Goal: Task Accomplishment & Management: Use online tool/utility

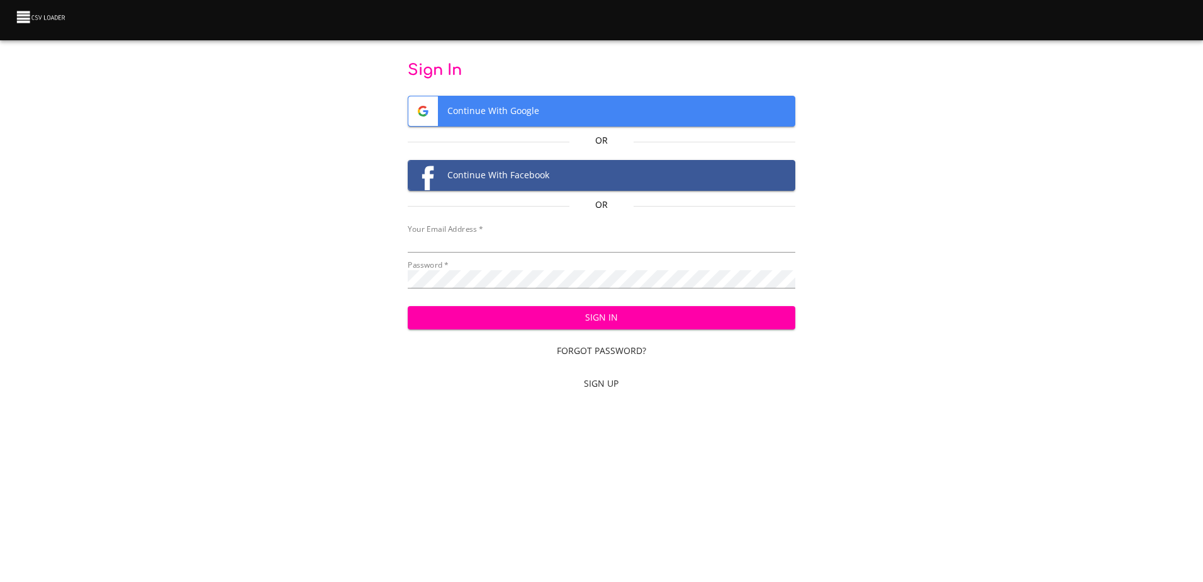
type input "[EMAIL_ADDRESS][DOMAIN_NAME]"
click at [489, 324] on span "Sign In" at bounding box center [602, 318] width 368 height 16
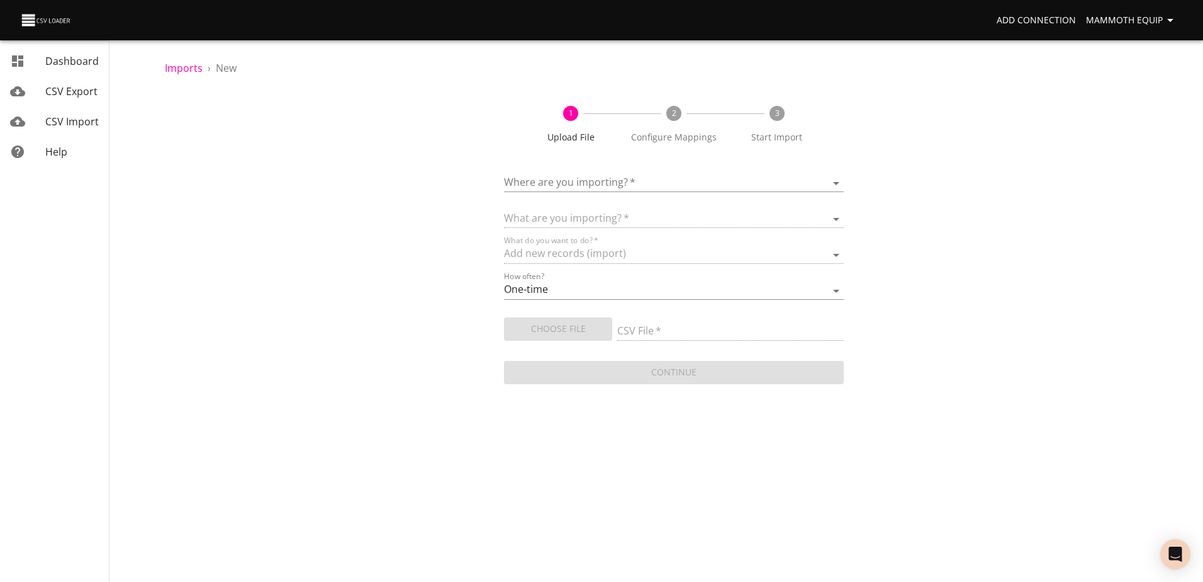
click at [830, 179] on body "Add Connection Mammoth Equip Dashboard CSV Export CSV Import Help Imports › New…" at bounding box center [601, 291] width 1203 height 582
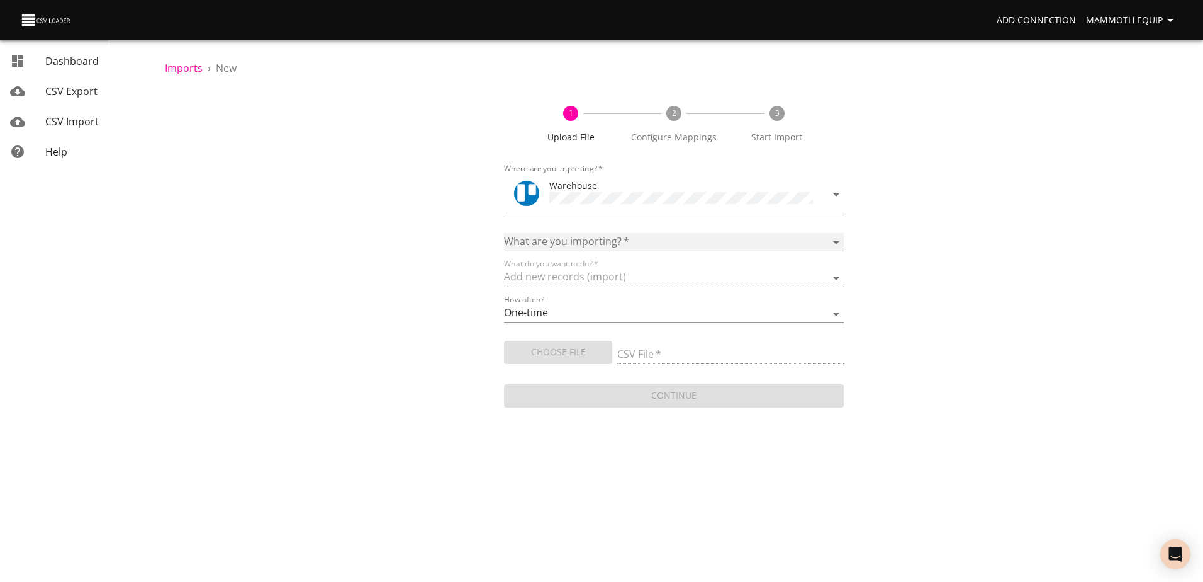
click at [835, 235] on select "Boards Cards Checkitems Checklists" at bounding box center [673, 242] width 339 height 18
select select "cards"
click at [504, 233] on select "Boards Cards Checkitems Checklists" at bounding box center [673, 242] width 339 height 18
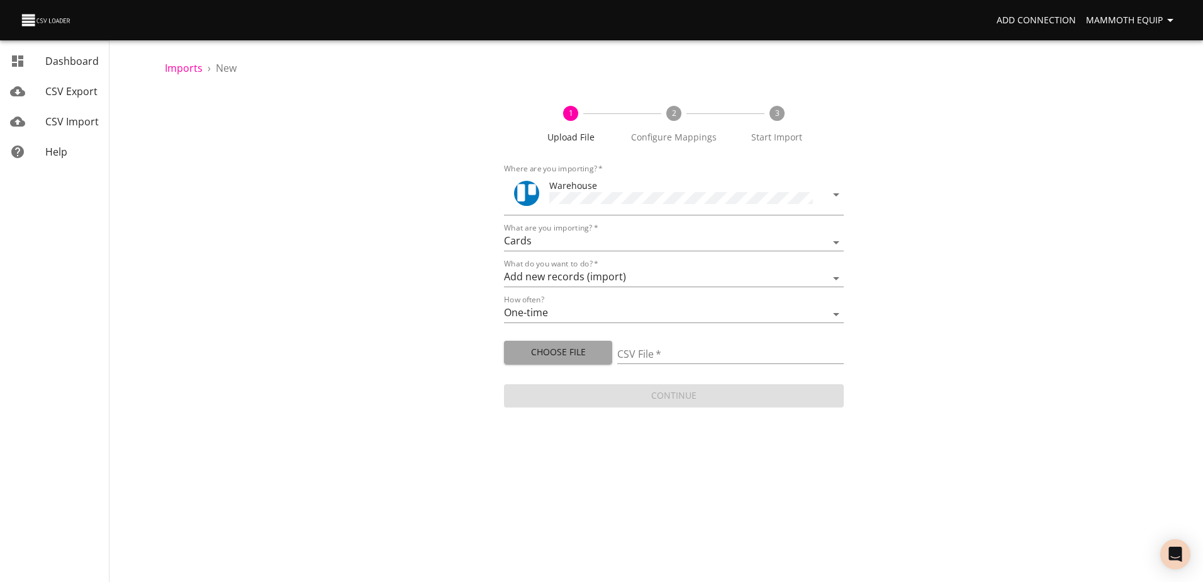
click at [558, 353] on span "Choose File" at bounding box center [558, 352] width 88 height 16
type input "Import1.xlsx"
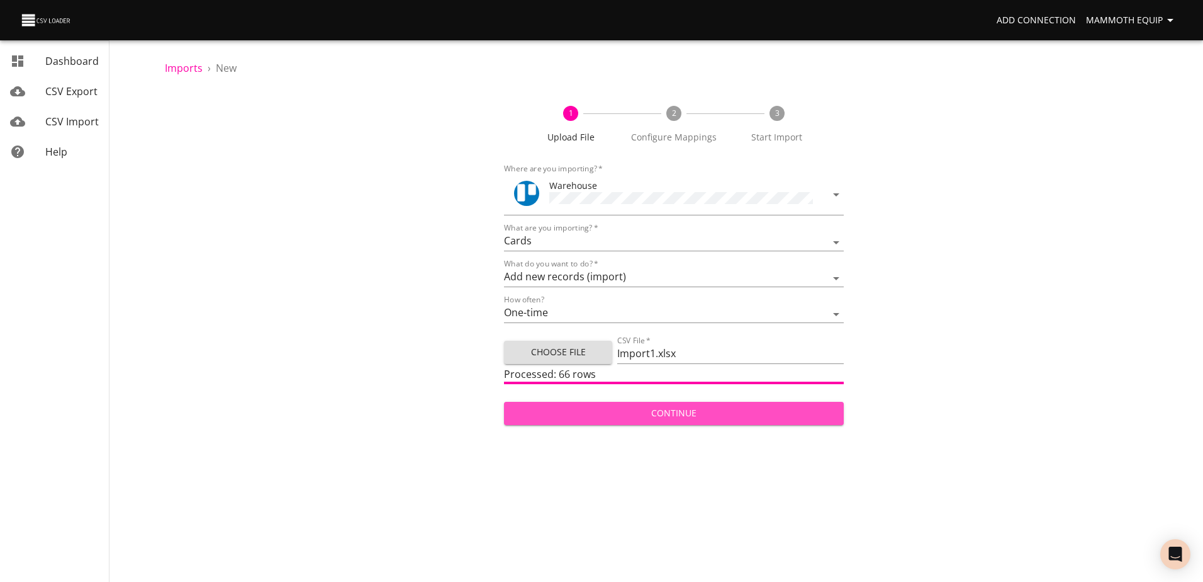
click at [655, 410] on span "Continue" at bounding box center [673, 413] width 319 height 16
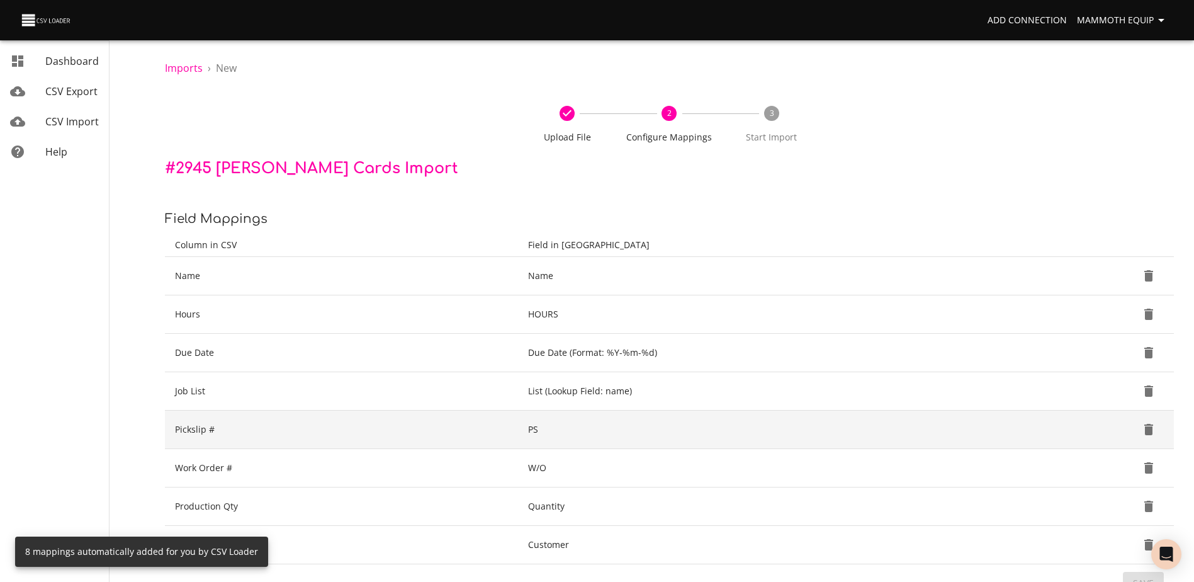
scroll to position [133, 0]
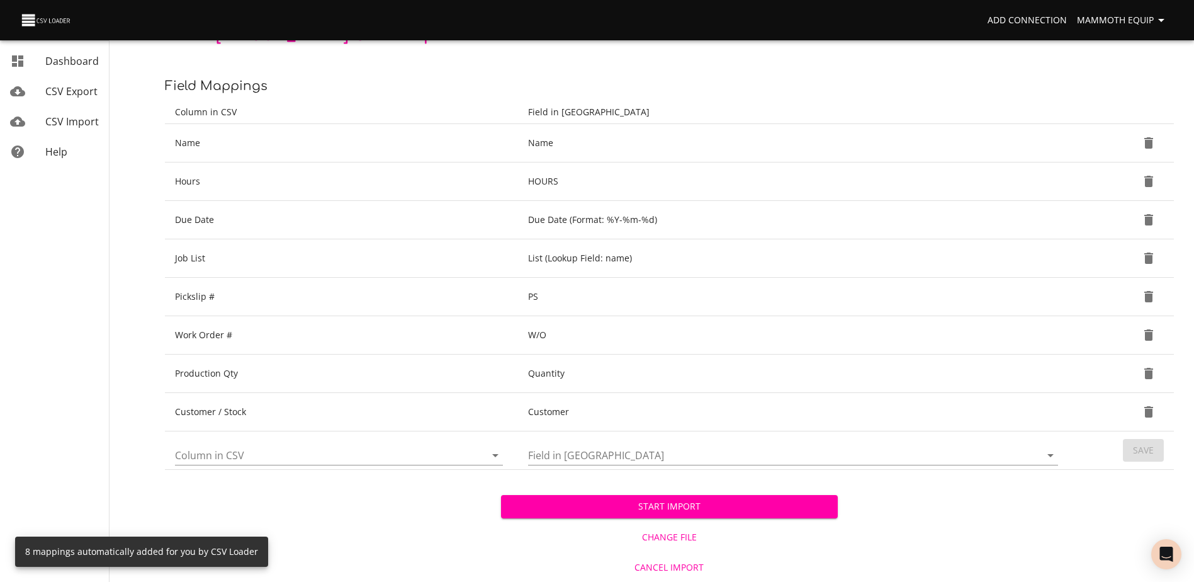
click at [648, 510] on span "Start Import" at bounding box center [669, 506] width 316 height 16
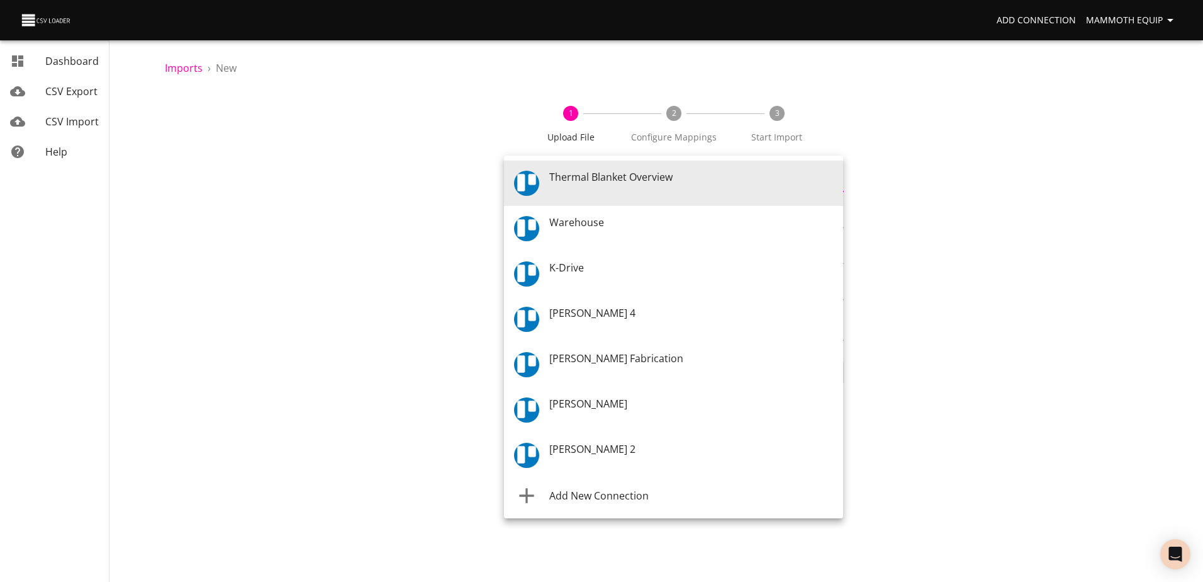
click at [836, 186] on body "Add Connection Mammoth Equip Dashboard CSV Export CSV Import Help Imports › New…" at bounding box center [601, 291] width 1203 height 582
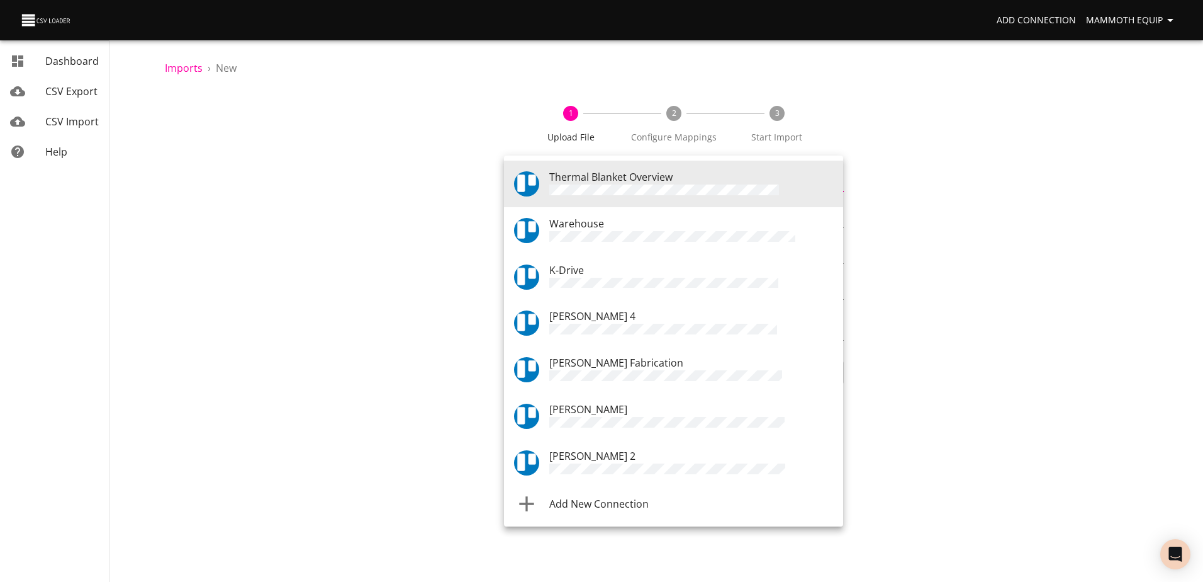
click at [636, 228] on div "Warehouse" at bounding box center [691, 230] width 284 height 29
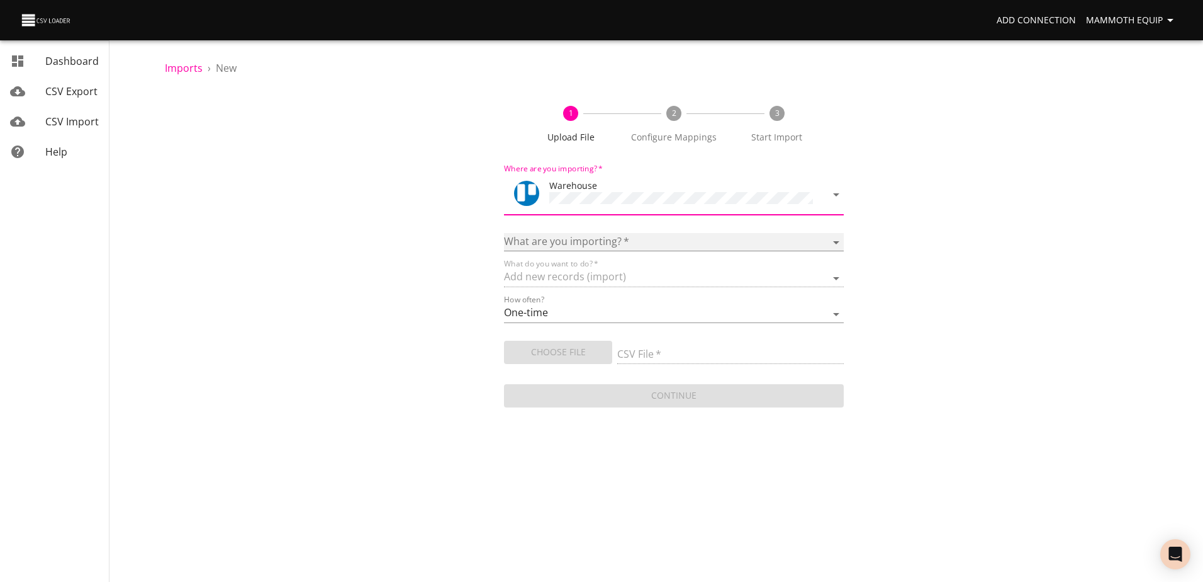
click at [837, 239] on select "Boards Cards Checkitems Checklists" at bounding box center [673, 242] width 339 height 18
select select "cards"
click at [504, 233] on select "Boards Cards Checkitems Checklists" at bounding box center [673, 242] width 339 height 18
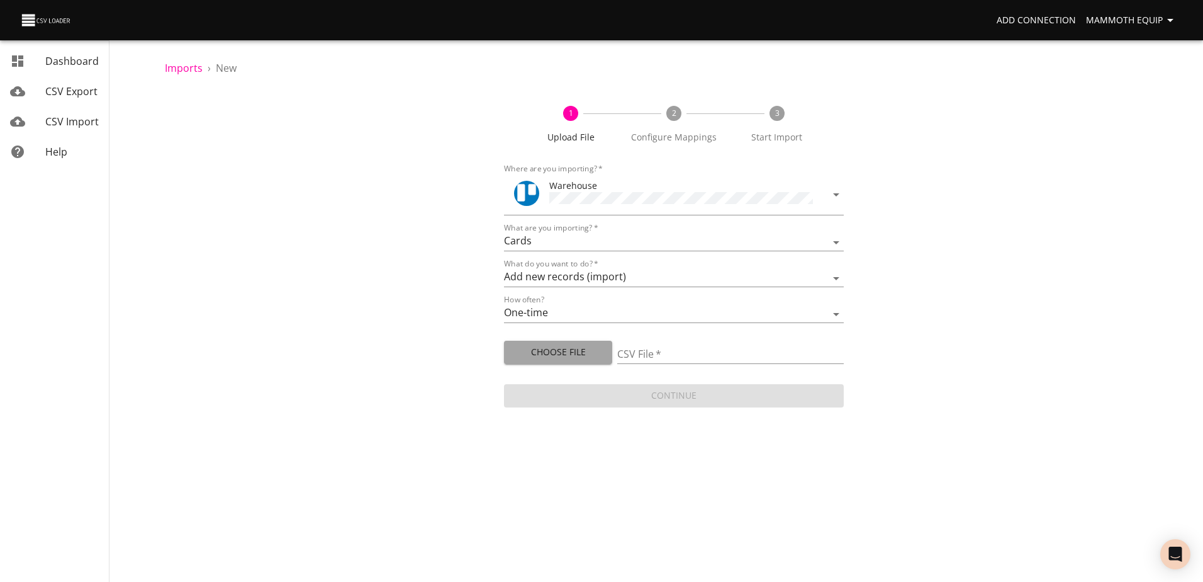
click at [563, 346] on span "Choose File" at bounding box center [558, 352] width 88 height 16
type input "Import1.xlsx"
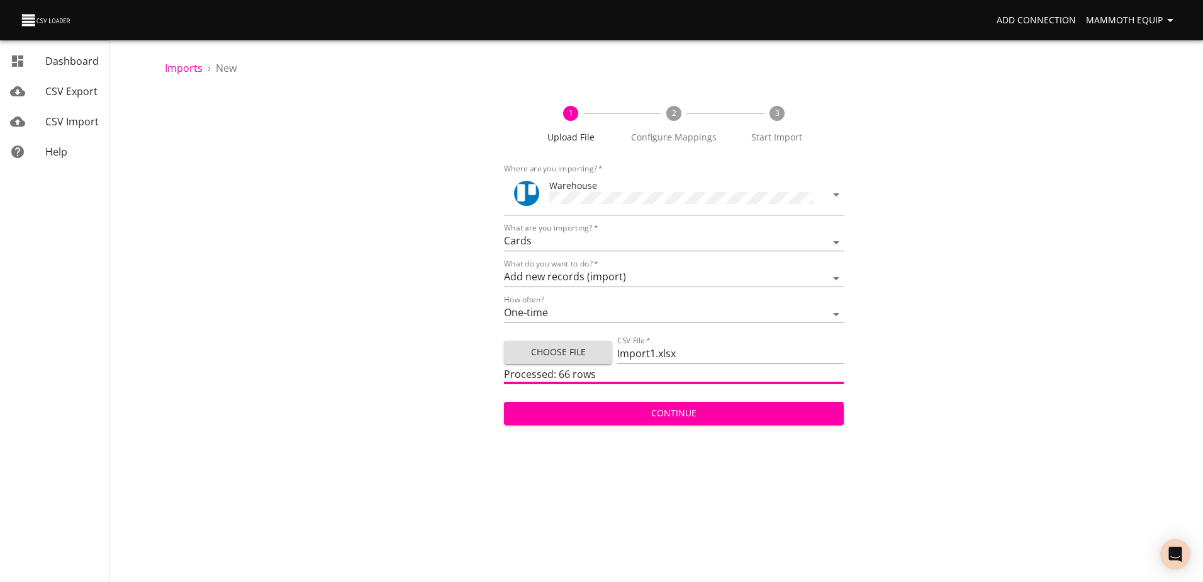
click at [668, 417] on span "Continue" at bounding box center [673, 413] width 319 height 16
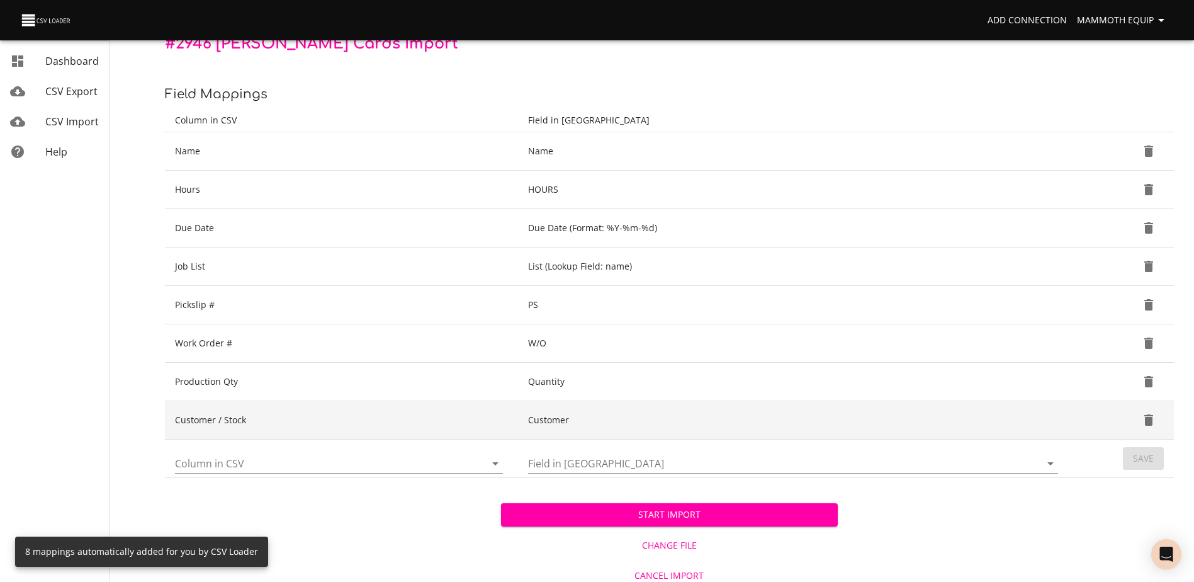
scroll to position [133, 0]
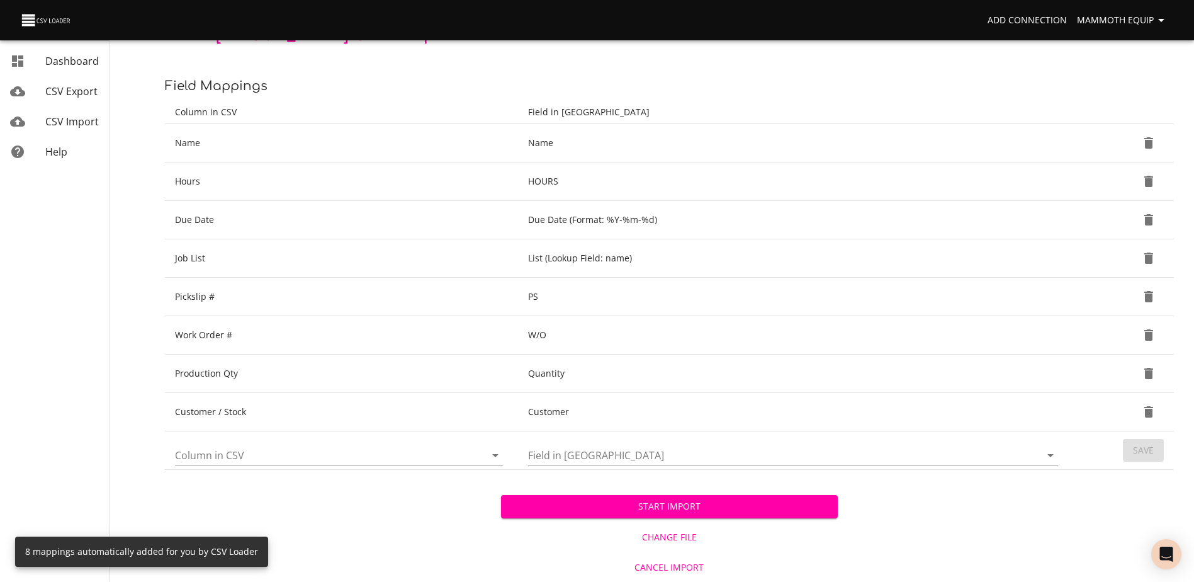
click at [607, 499] on span "Start Import" at bounding box center [669, 506] width 316 height 16
